Goal: Navigation & Orientation: Find specific page/section

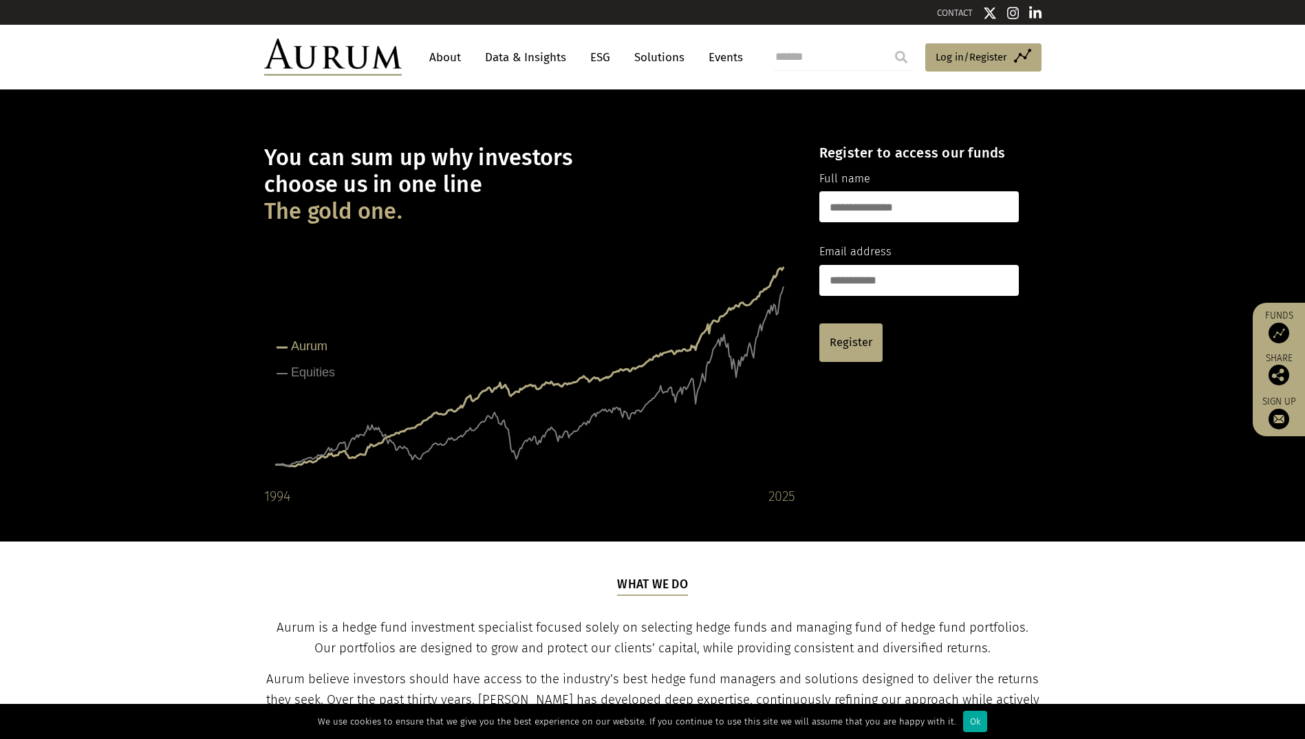
click at [446, 54] on link "About" at bounding box center [444, 57] width 45 height 25
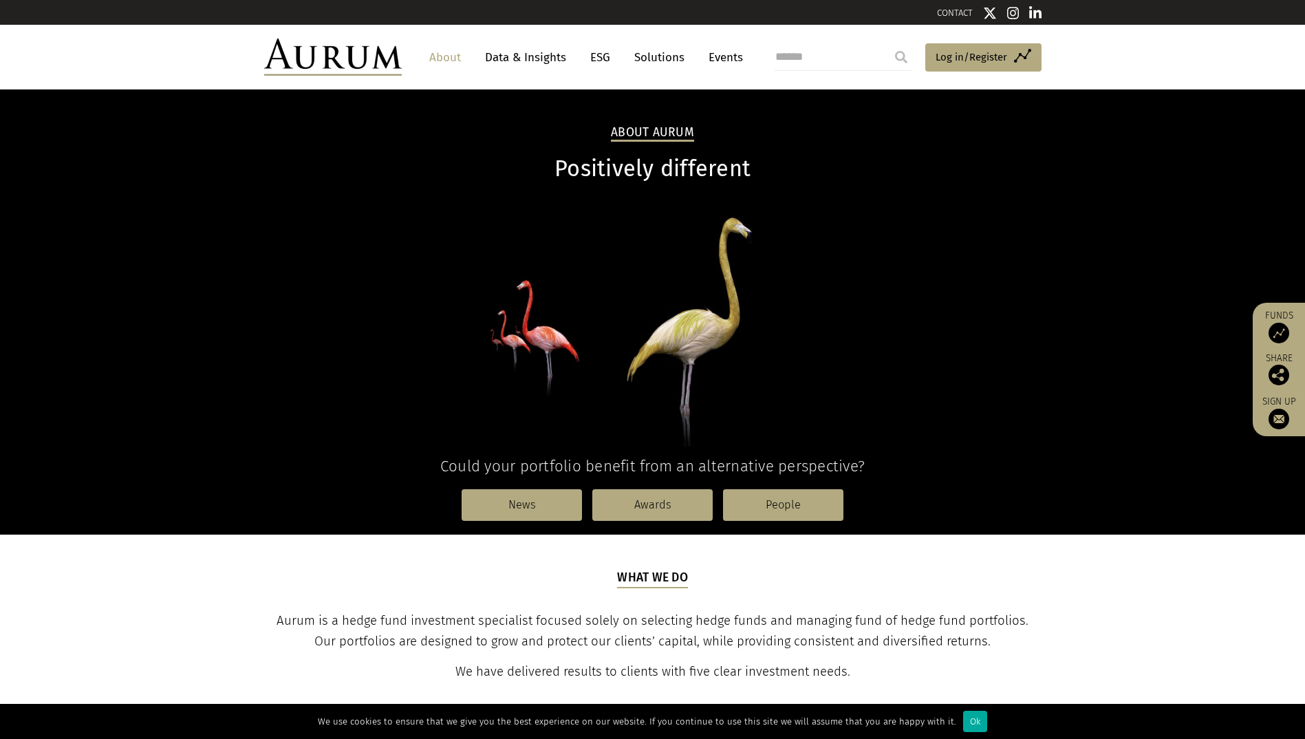
click at [348, 61] on img at bounding box center [333, 57] width 138 height 37
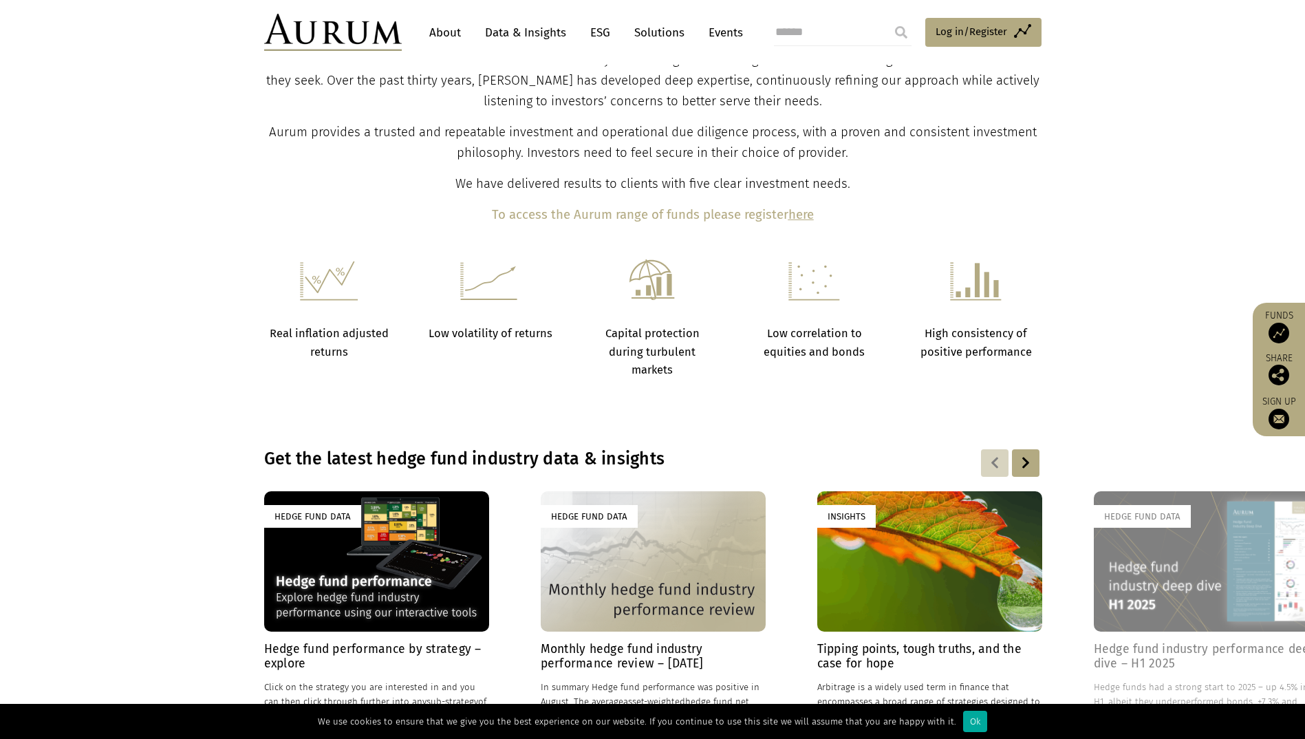
scroll to position [826, 0]
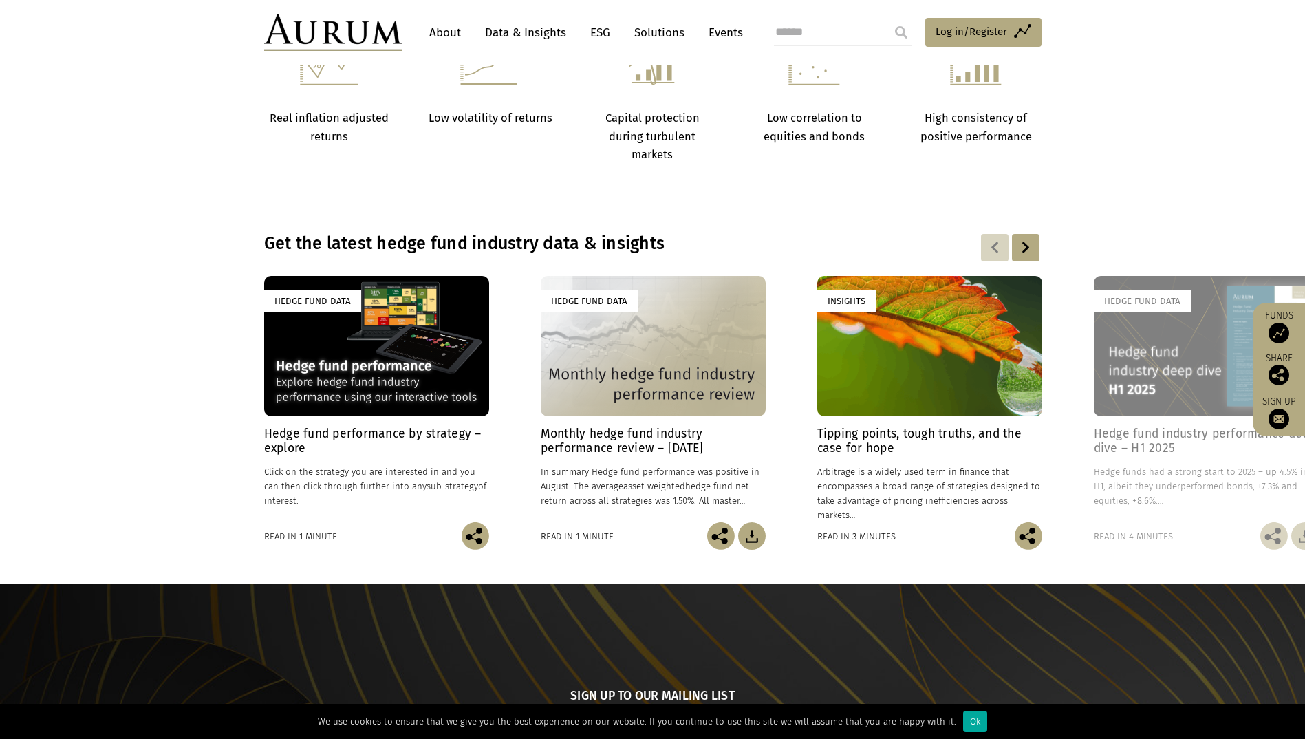
click at [1027, 244] on div at bounding box center [1026, 248] width 28 height 28
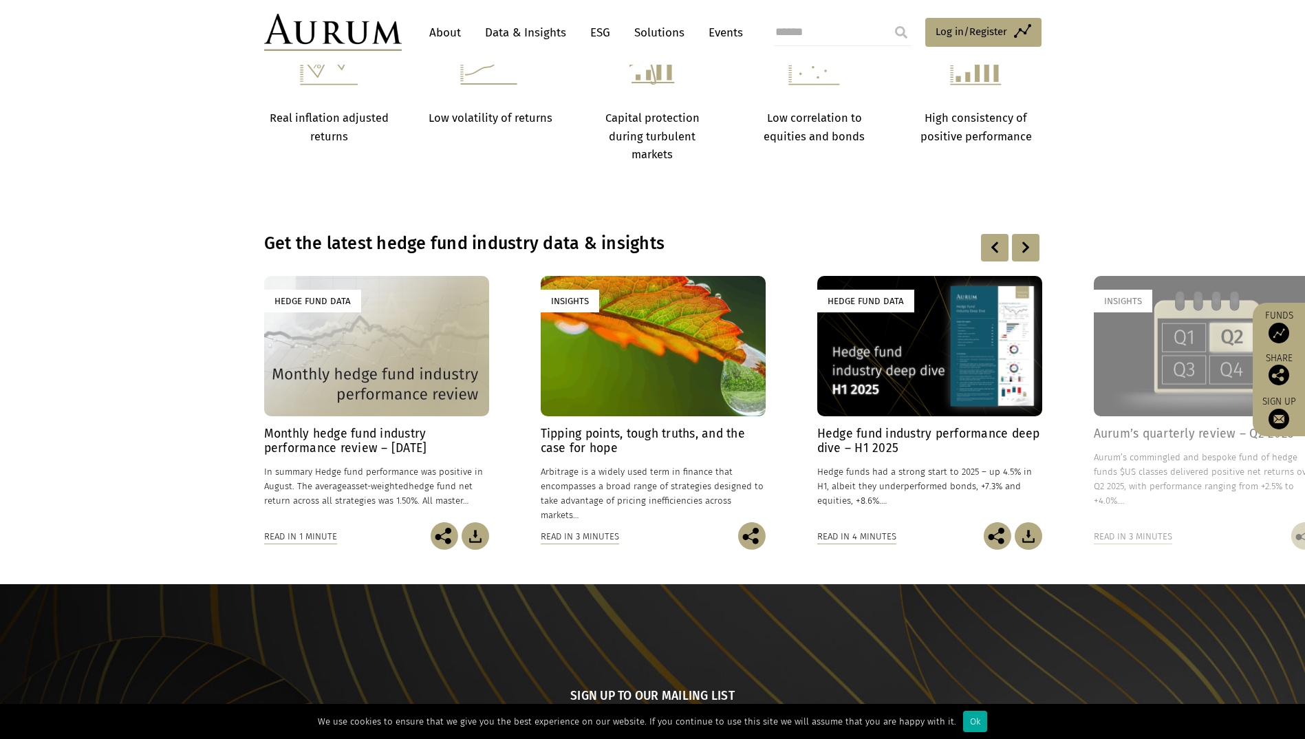
click at [1027, 244] on div at bounding box center [1026, 248] width 28 height 28
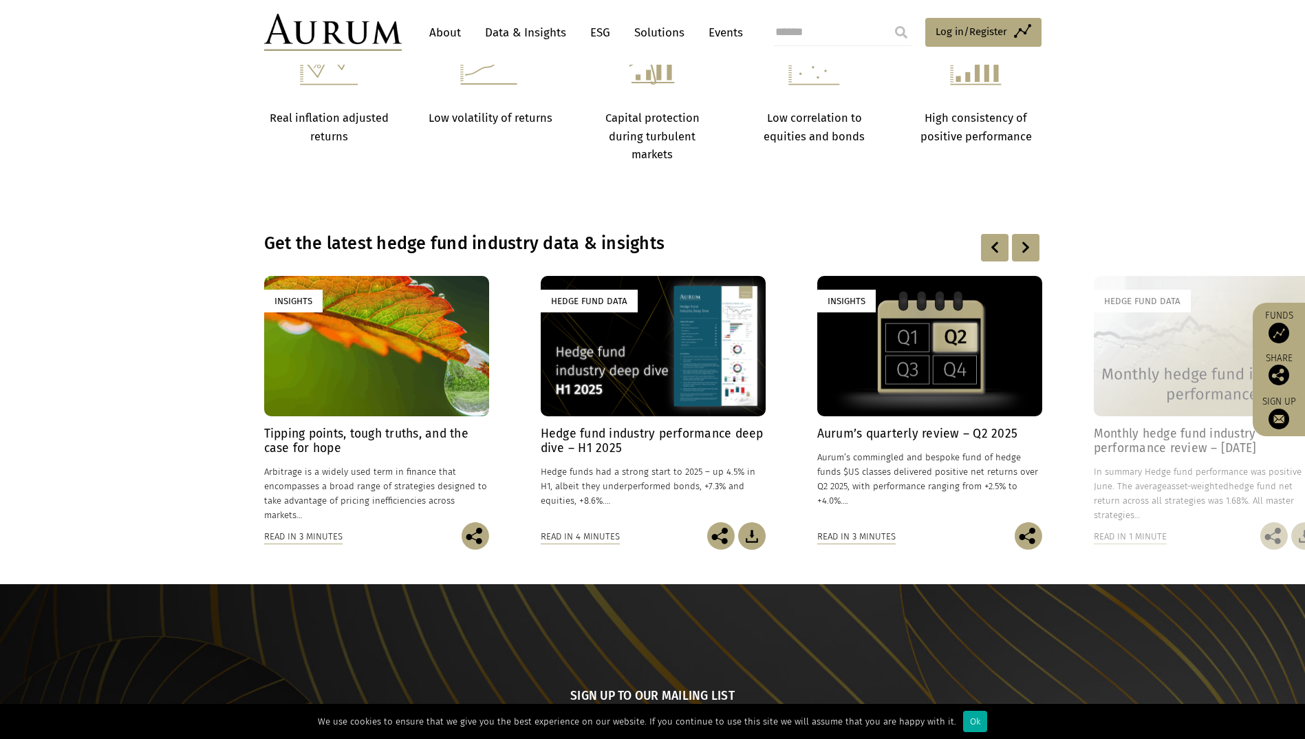
click at [1027, 244] on div at bounding box center [1026, 248] width 28 height 28
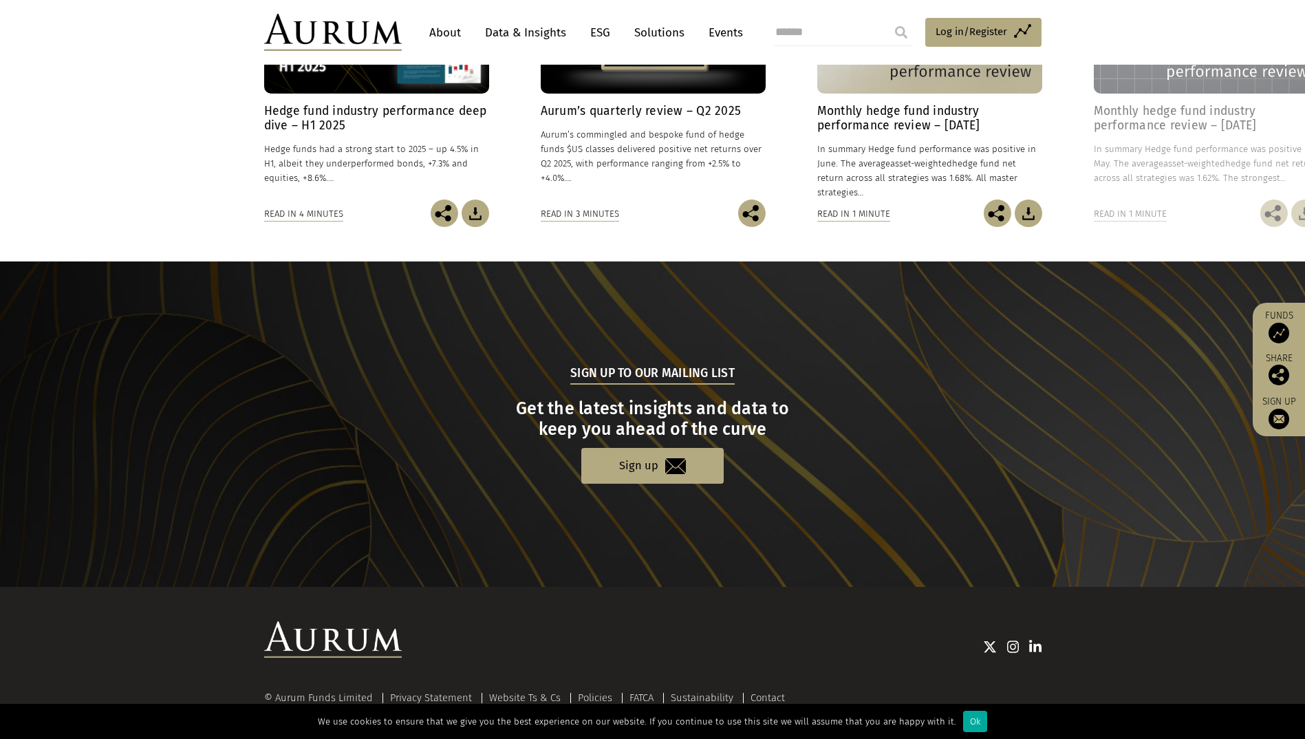
scroll to position [1170, 0]
